Goal: Task Accomplishment & Management: Use online tool/utility

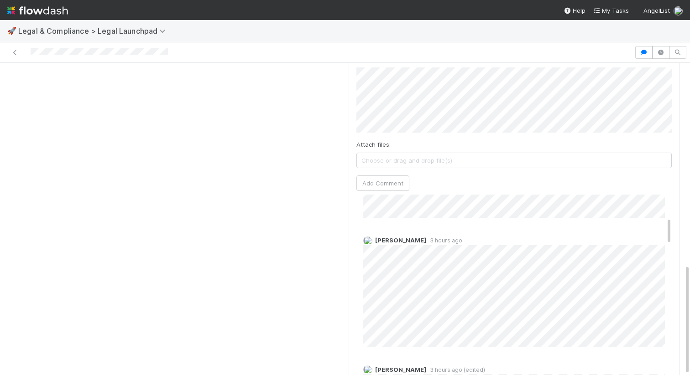
scroll to position [144, 0]
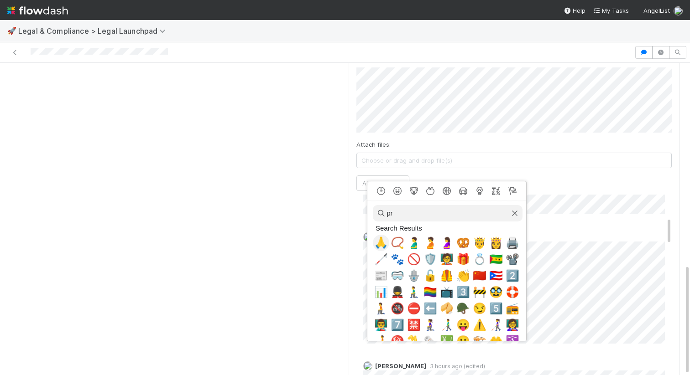
type input "pr"
click at [384, 241] on span "🙏" at bounding box center [381, 243] width 14 height 13
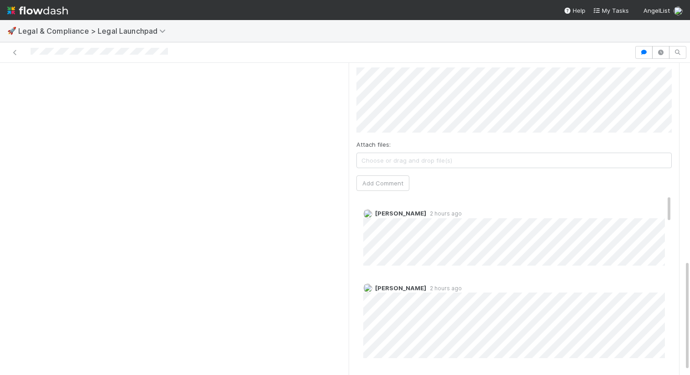
scroll to position [554, 0]
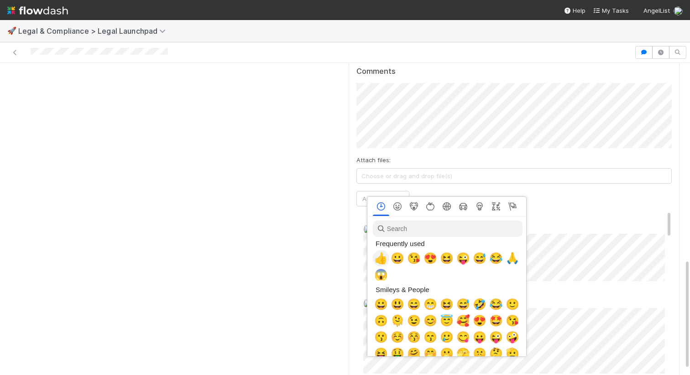
click at [378, 255] on span "👍" at bounding box center [381, 258] width 14 height 13
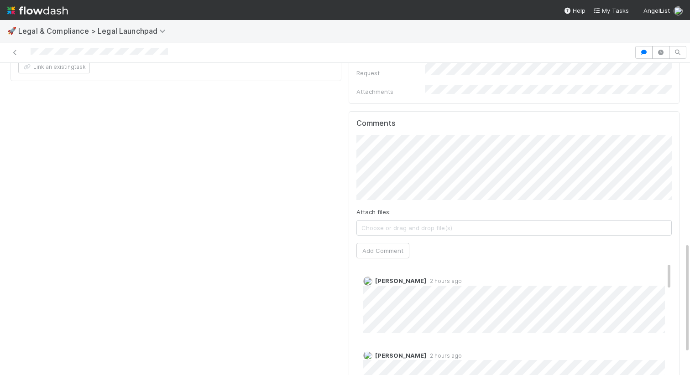
scroll to position [489, 0]
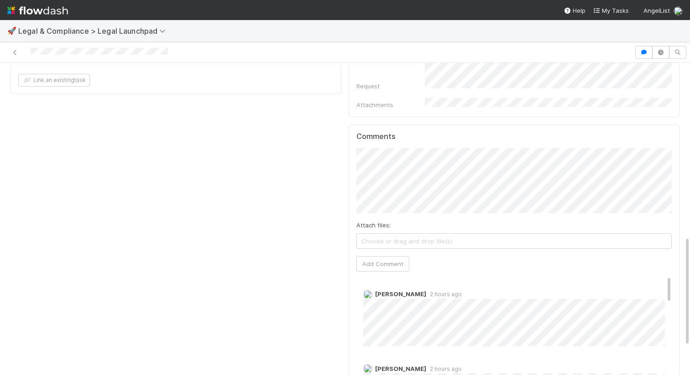
click at [391, 234] on span "Choose or drag and drop file(s)" at bounding box center [514, 241] width 314 height 15
click at [401, 234] on span "Choose or drag and drop file(s)" at bounding box center [514, 241] width 314 height 15
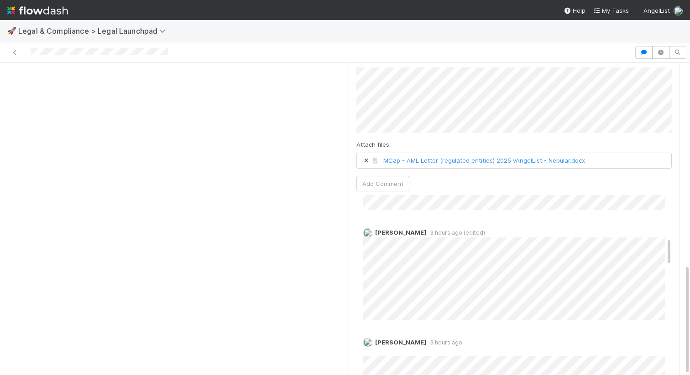
scroll to position [282, 0]
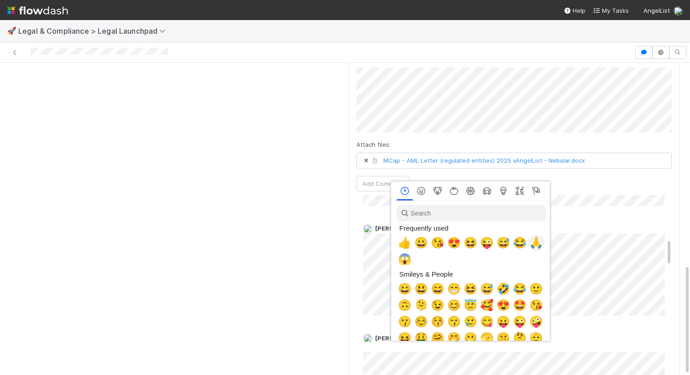
click at [538, 243] on span "🙏" at bounding box center [536, 243] width 14 height 13
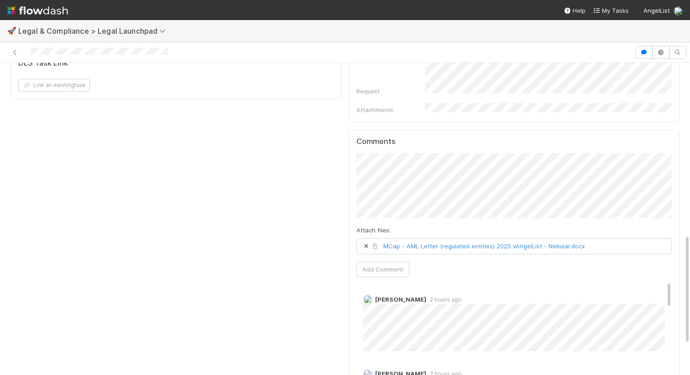
scroll to position [473, 0]
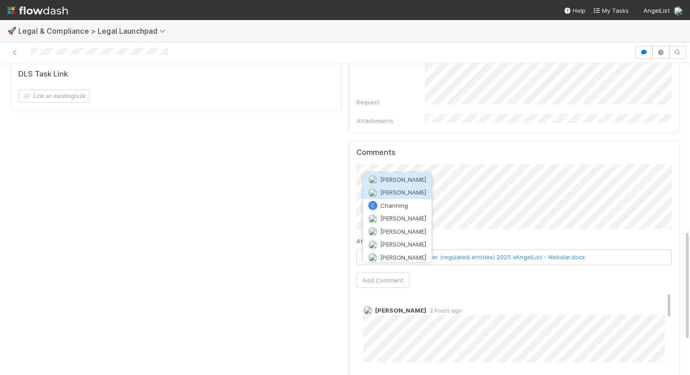
click at [398, 194] on span "Chanelle Blackie" at bounding box center [403, 192] width 46 height 7
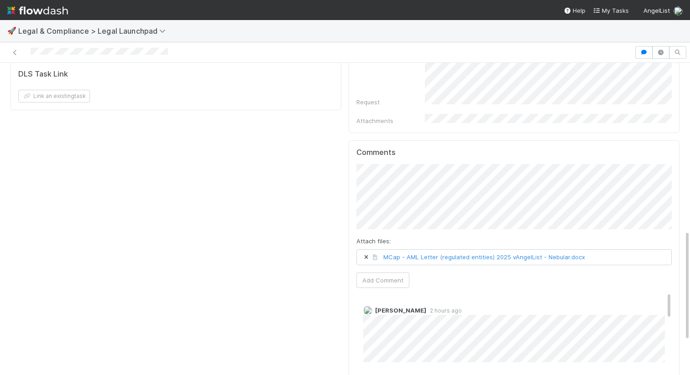
click at [602, 250] on span "MCap - AML Letter (regulated entities) 2025 vAngelList - Nebular.docx" at bounding box center [514, 257] width 314 height 15
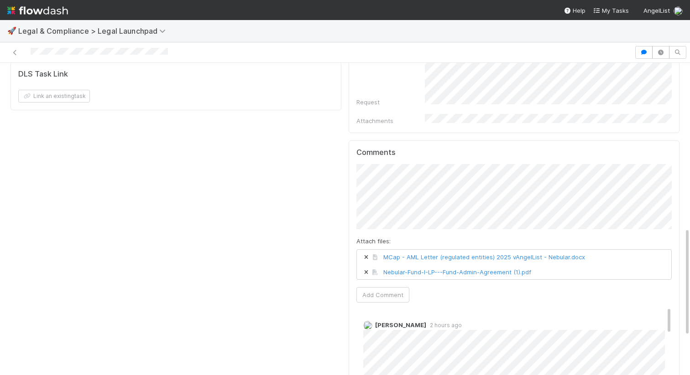
click at [671, 183] on div "Comments Attach files: MCap - AML Letter (regulated entities) 2025 vAngelList -…" at bounding box center [513, 318] width 331 height 356
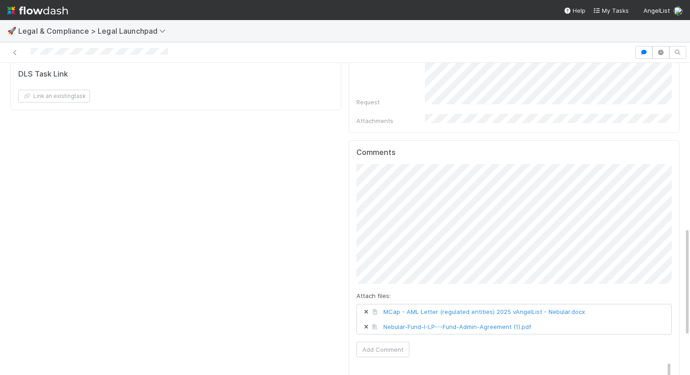
click at [572, 320] on span "Nebular-Fund-I-LP---Fund-Admin-Agreement (1).pdf" at bounding box center [514, 327] width 314 height 15
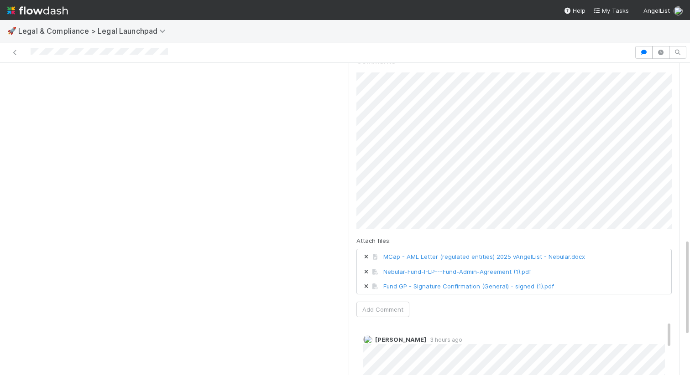
scroll to position [572, 0]
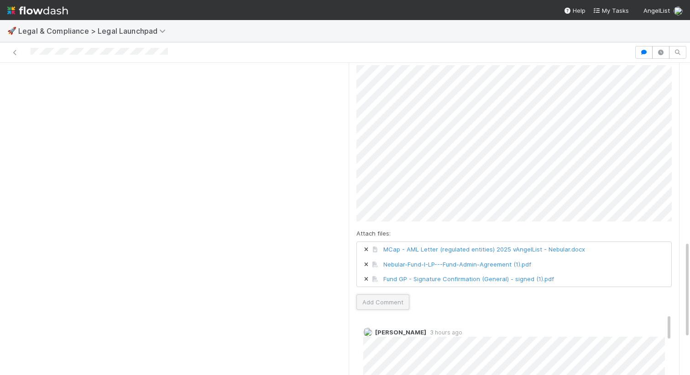
click at [390, 295] on button "Add Comment" at bounding box center [382, 303] width 53 height 16
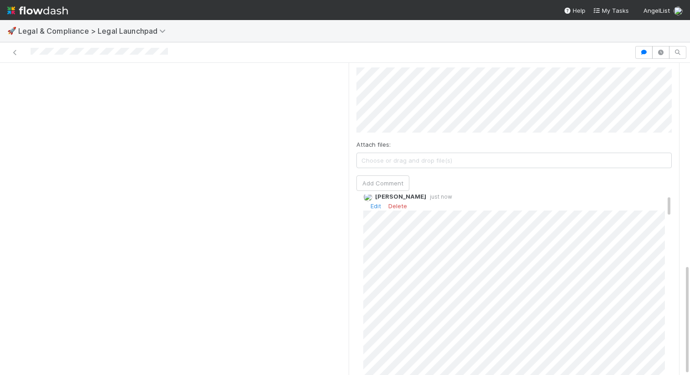
scroll to position [0, 0]
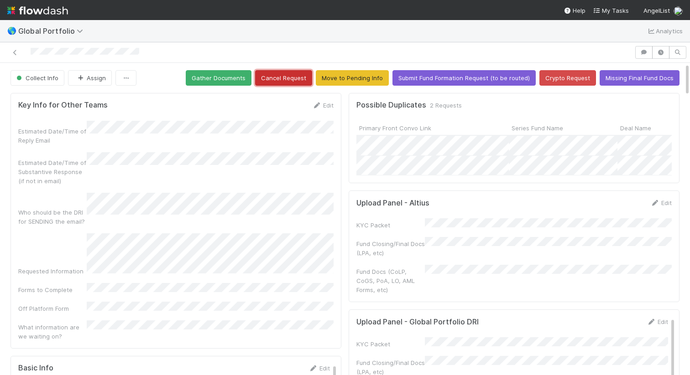
click at [292, 79] on button "Cancel Request" at bounding box center [283, 78] width 57 height 16
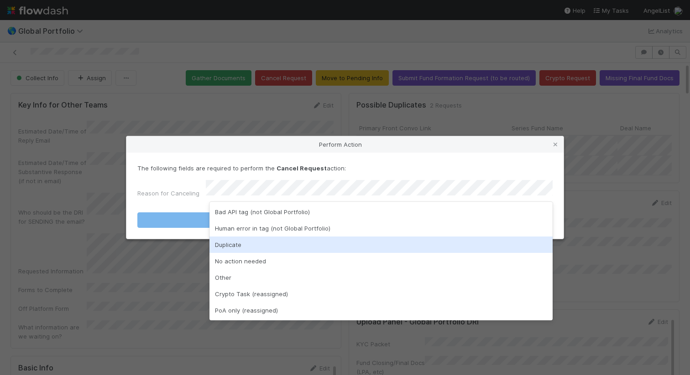
click at [317, 243] on div "Duplicate" at bounding box center [380, 245] width 343 height 16
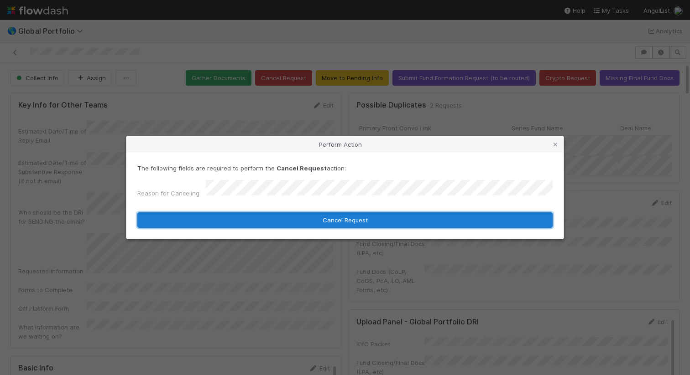
click at [354, 215] on button "Cancel Request" at bounding box center [344, 221] width 415 height 16
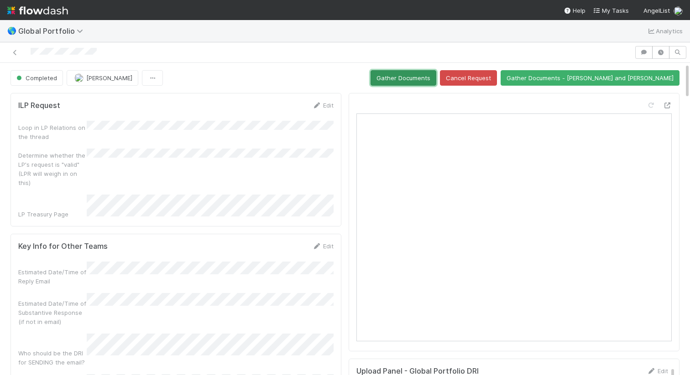
click at [436, 78] on button "Gather Documents" at bounding box center [403, 78] width 66 height 16
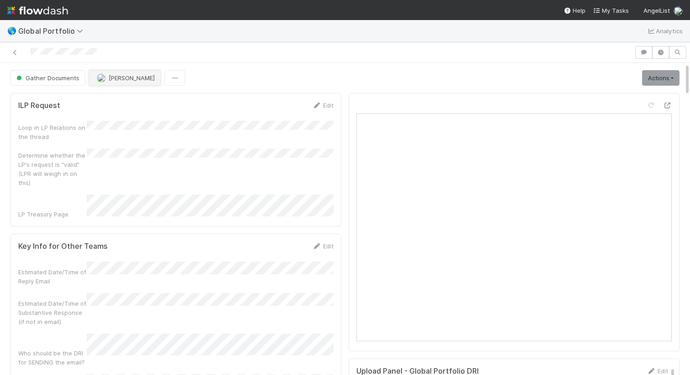
click at [135, 79] on span "[PERSON_NAME]" at bounding box center [132, 77] width 46 height 7
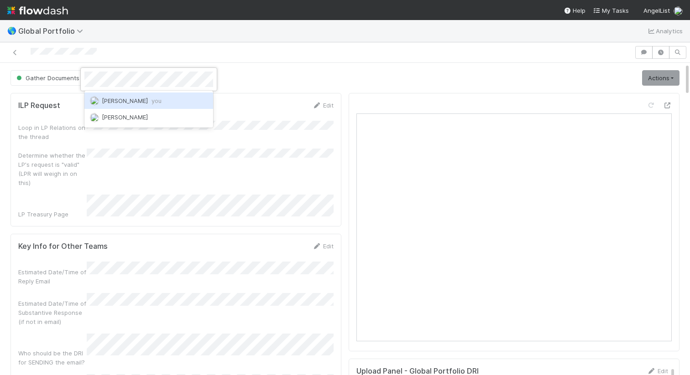
click at [138, 95] on div "Maranatha Kure you" at bounding box center [148, 101] width 129 height 16
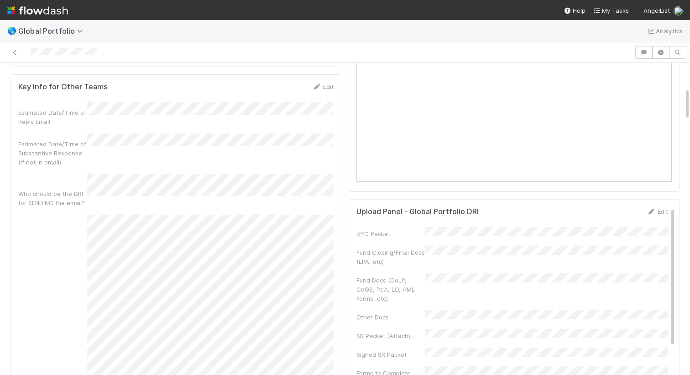
scroll to position [329, 0]
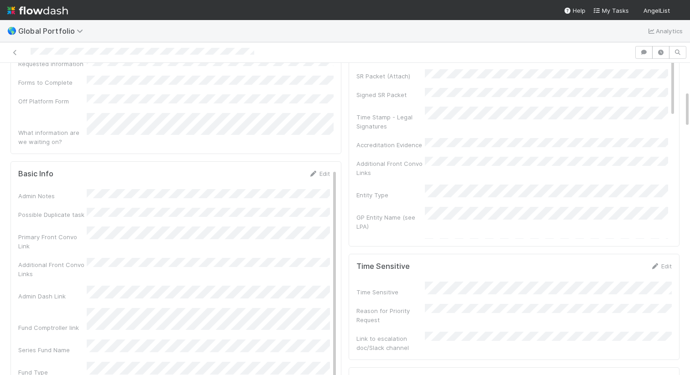
scroll to position [246, 0]
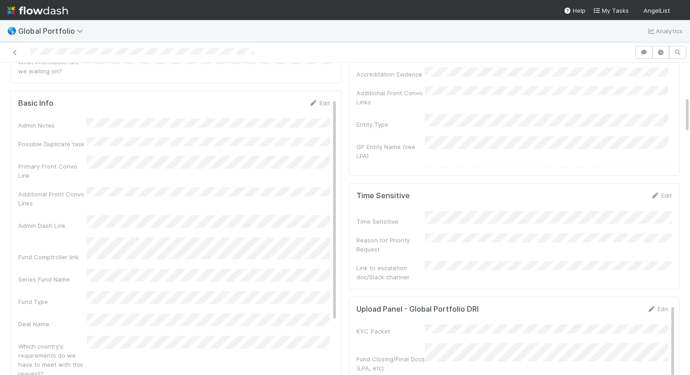
scroll to position [297, 0]
